Goal: Obtain resource: Obtain resource

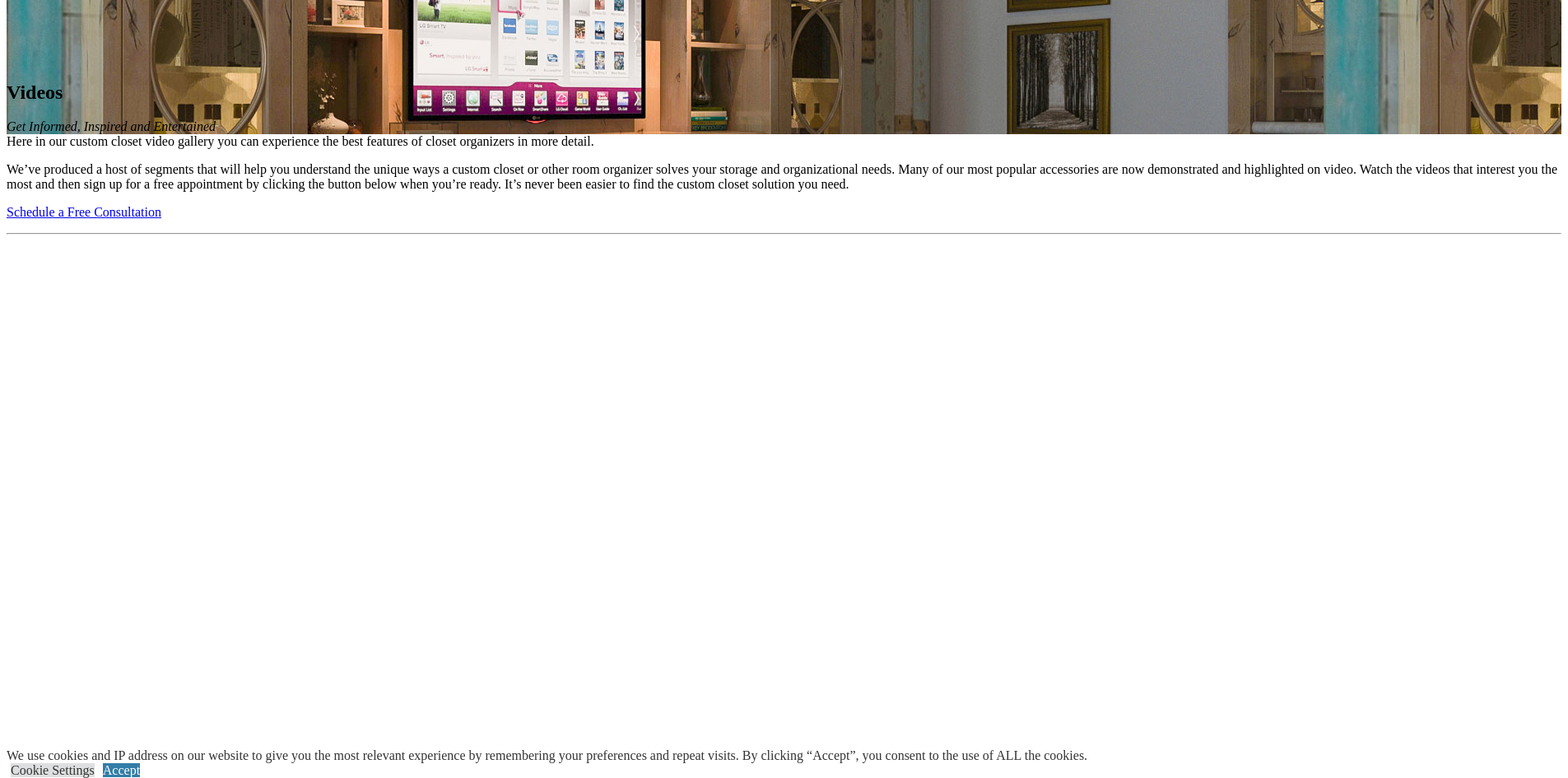
scroll to position [1481, 0]
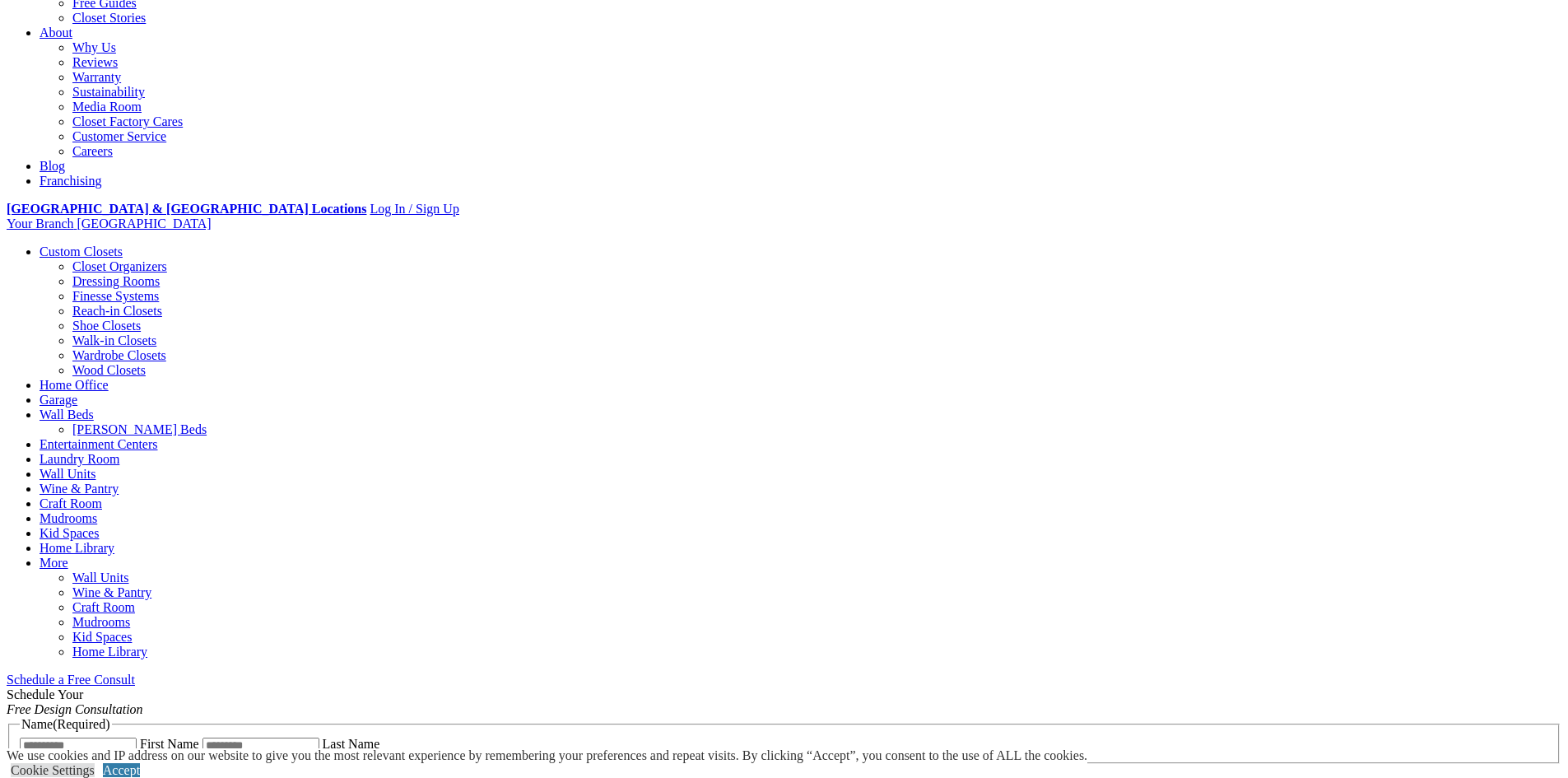
scroll to position [329, 0]
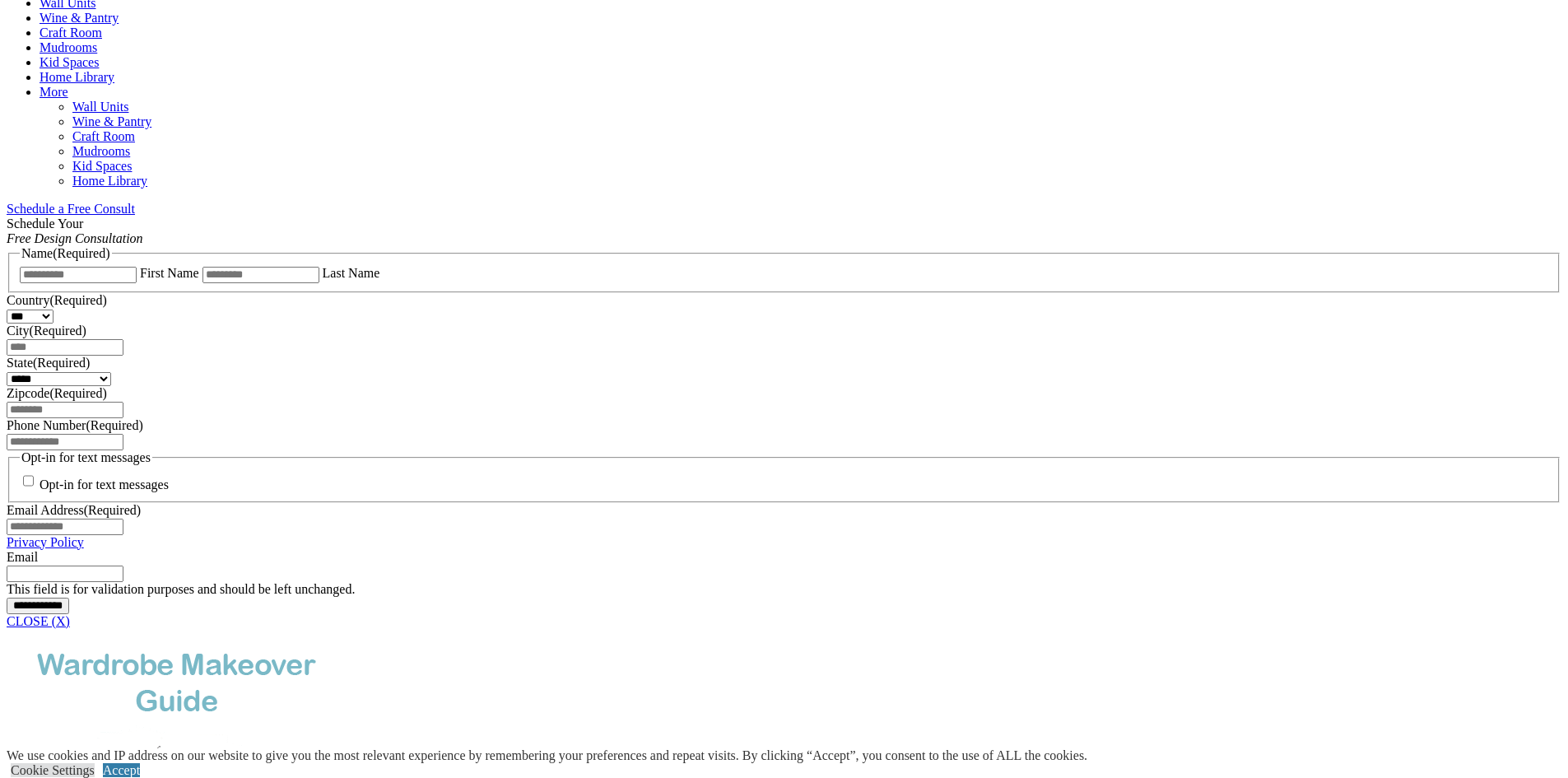
scroll to position [906, 0]
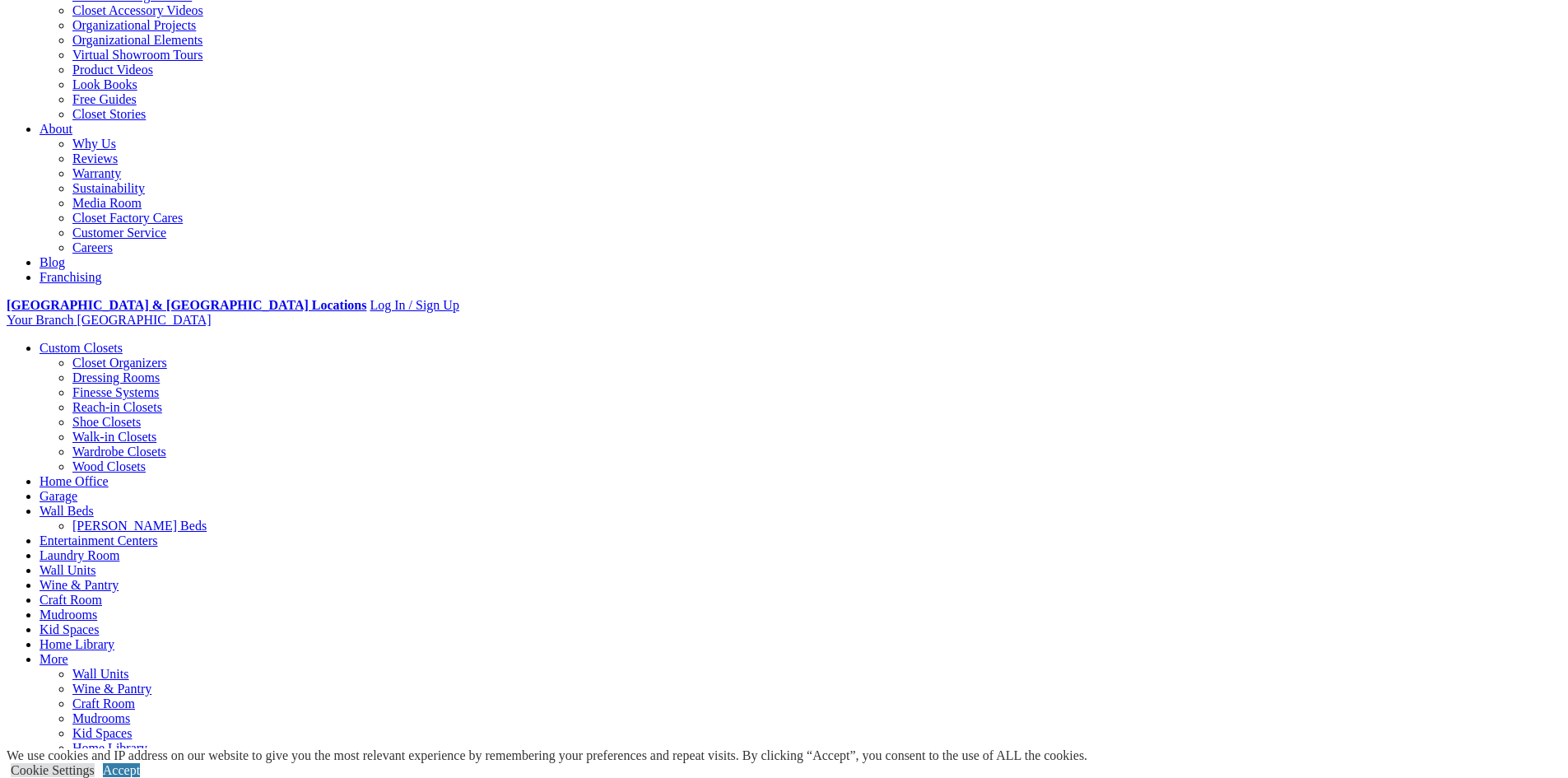
scroll to position [329, 0]
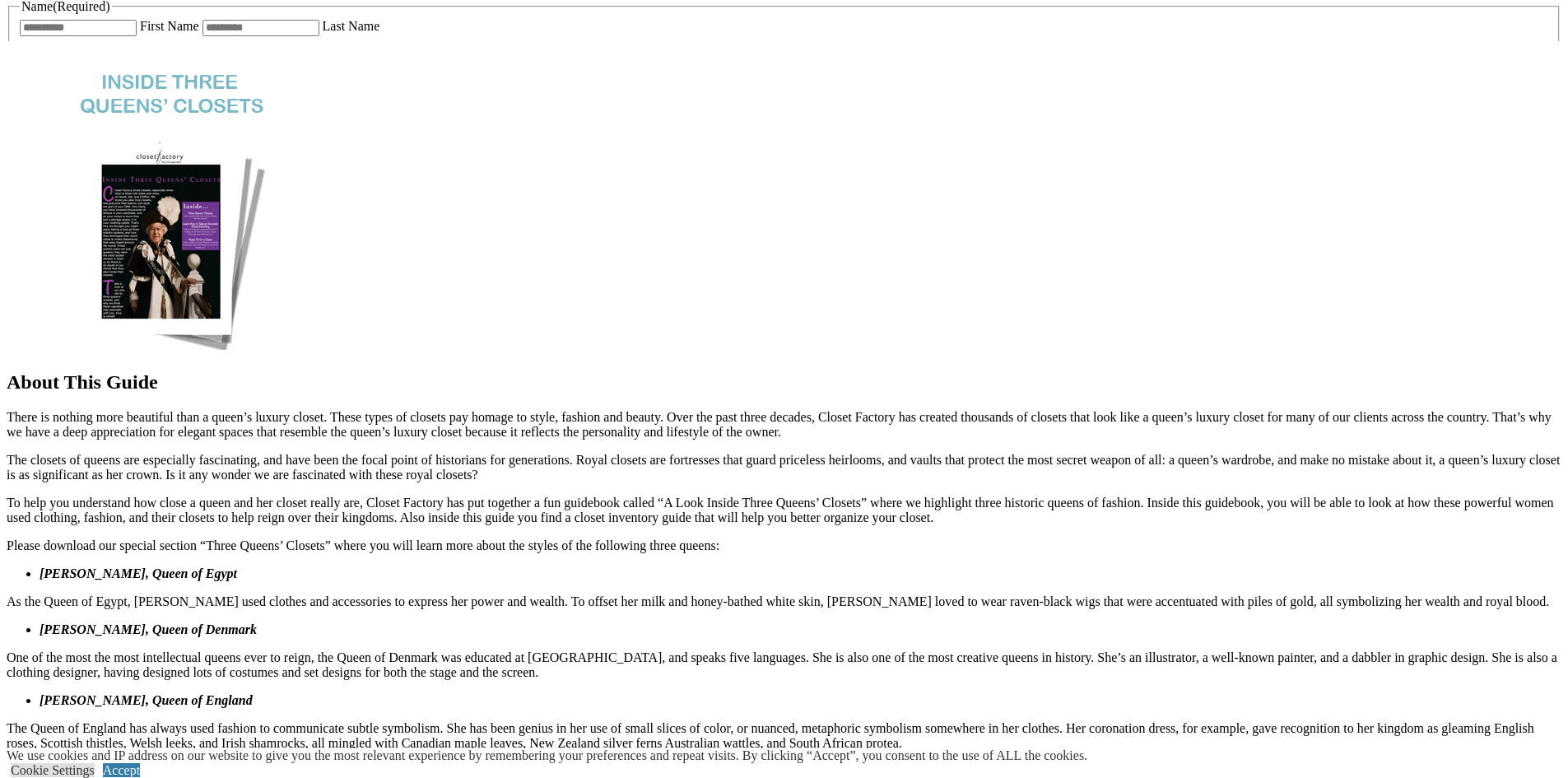
scroll to position [1070, 0]
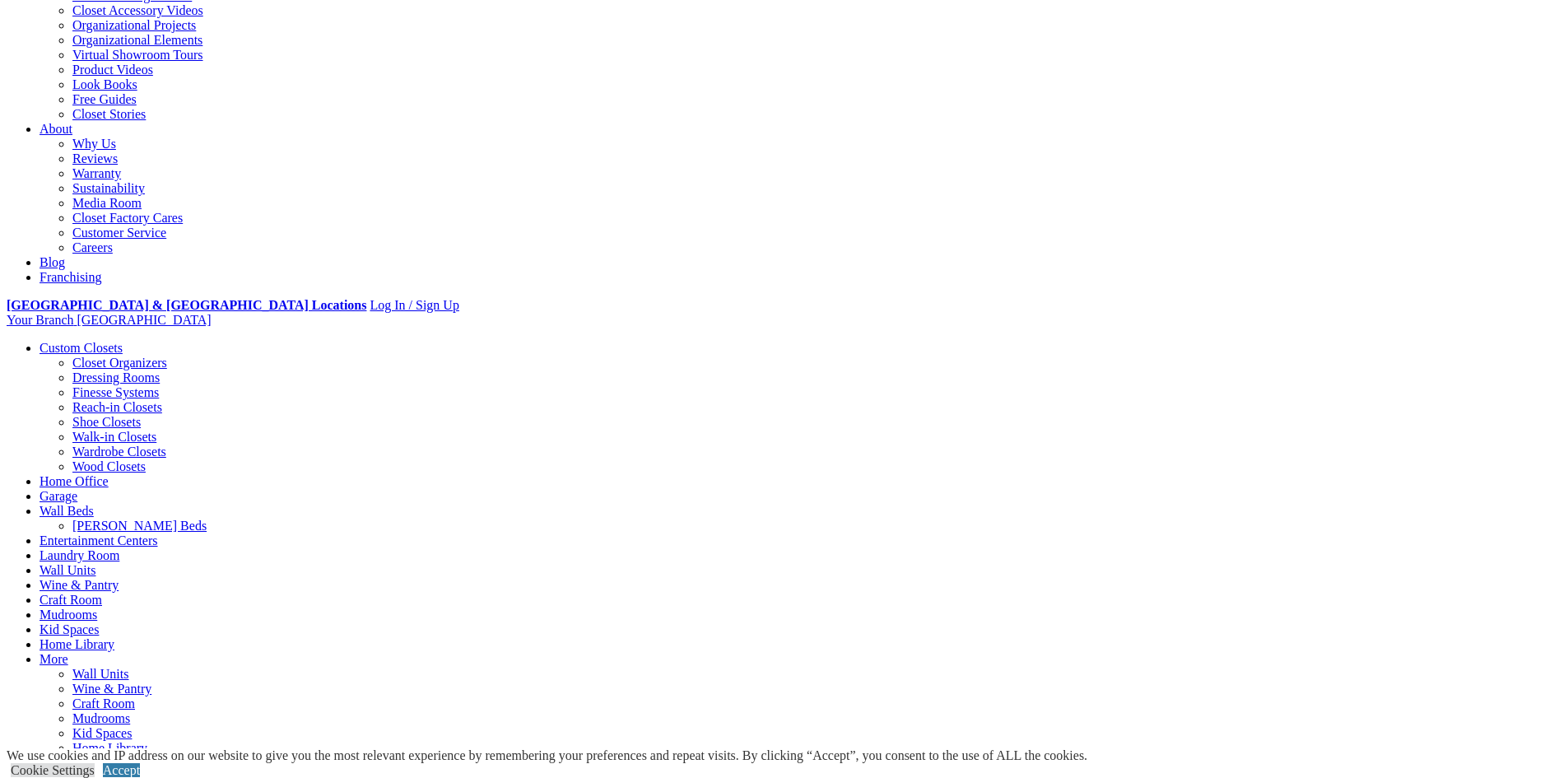
scroll to position [329, 0]
